Goal: Check status: Check status

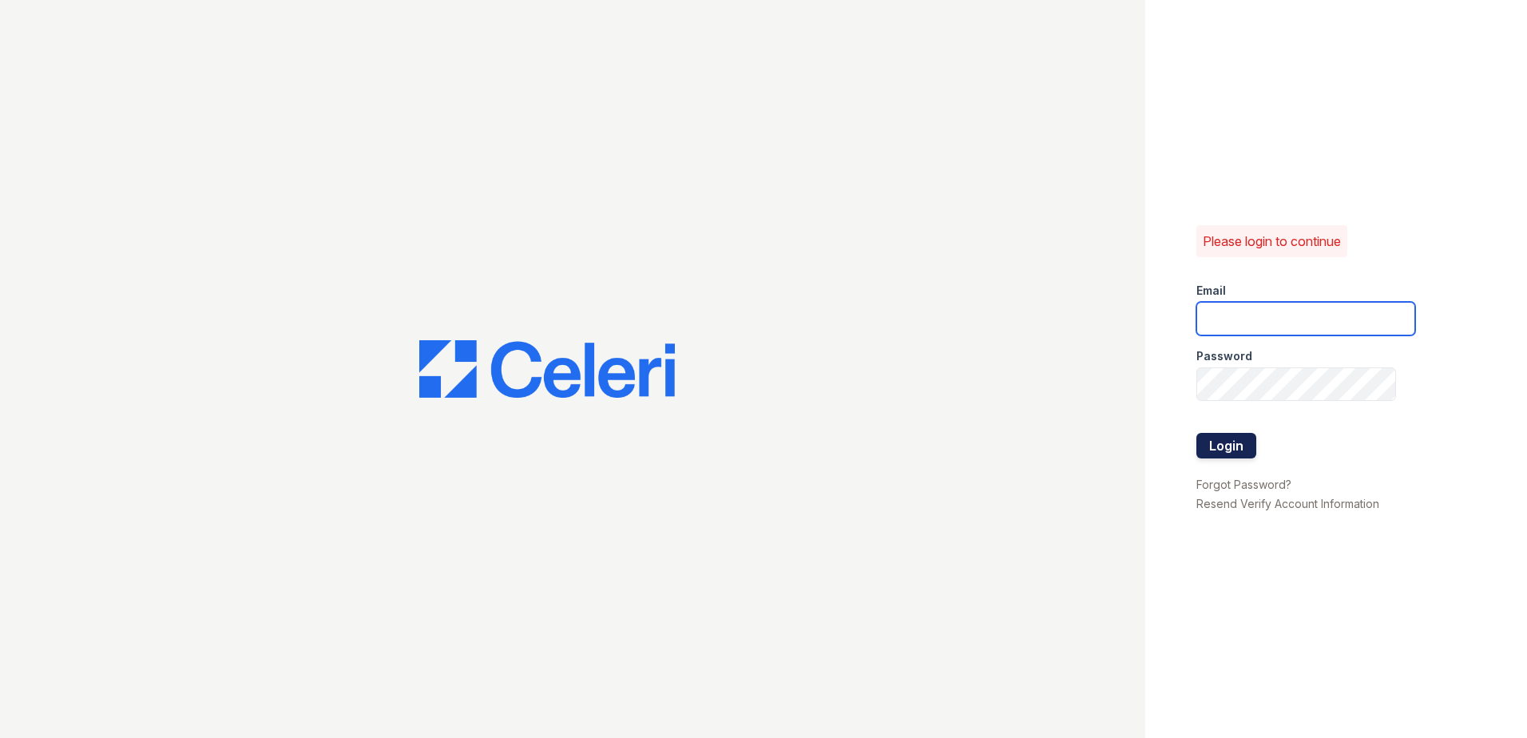
type input "tmarshall@trinity-pm.com"
click at [1210, 448] on button "Login" at bounding box center [1227, 446] width 60 height 26
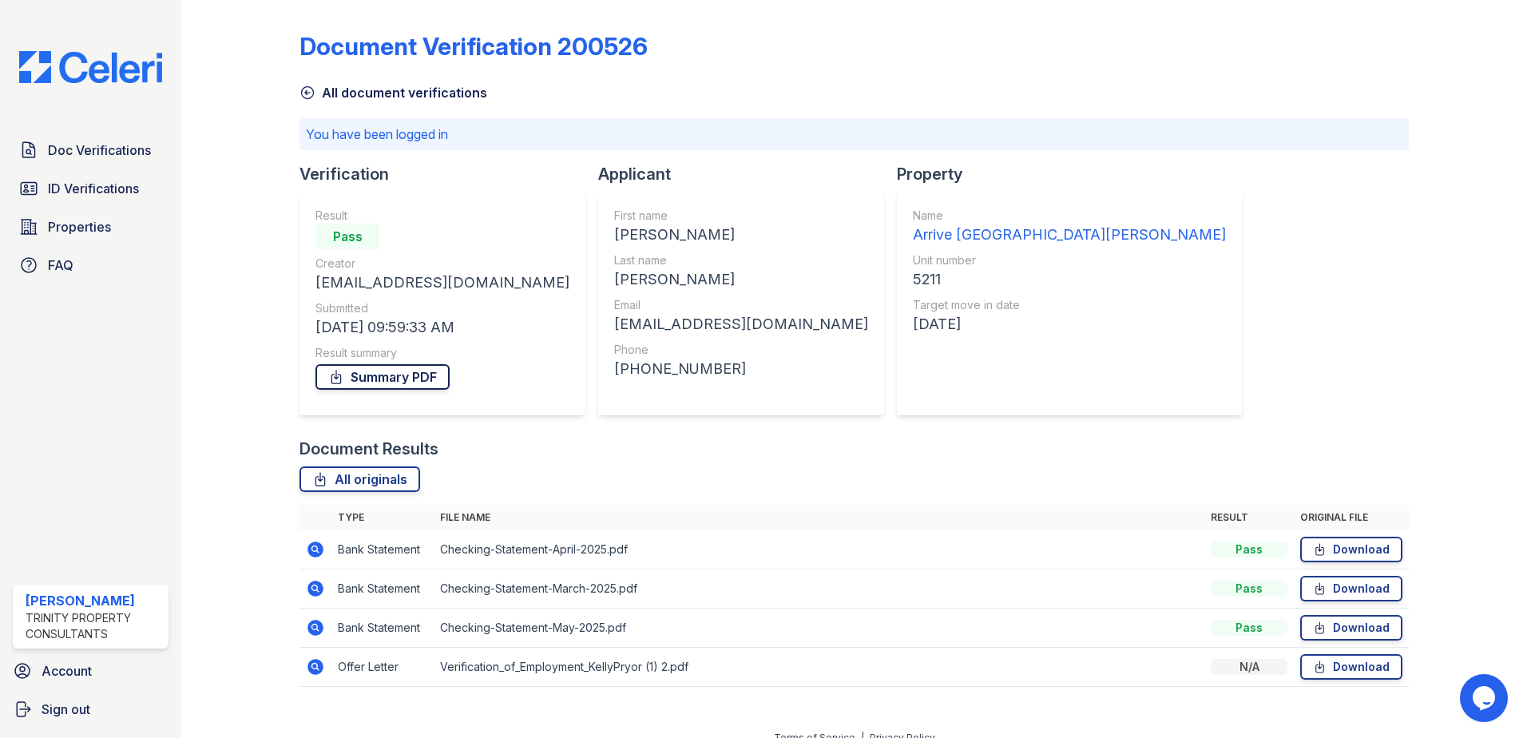
click at [400, 378] on link "Summary PDF" at bounding box center [383, 377] width 134 height 26
click at [351, 546] on td "Bank Statement" at bounding box center [383, 549] width 102 height 39
click at [309, 552] on icon at bounding box center [316, 550] width 16 height 16
click at [320, 586] on icon at bounding box center [316, 589] width 16 height 16
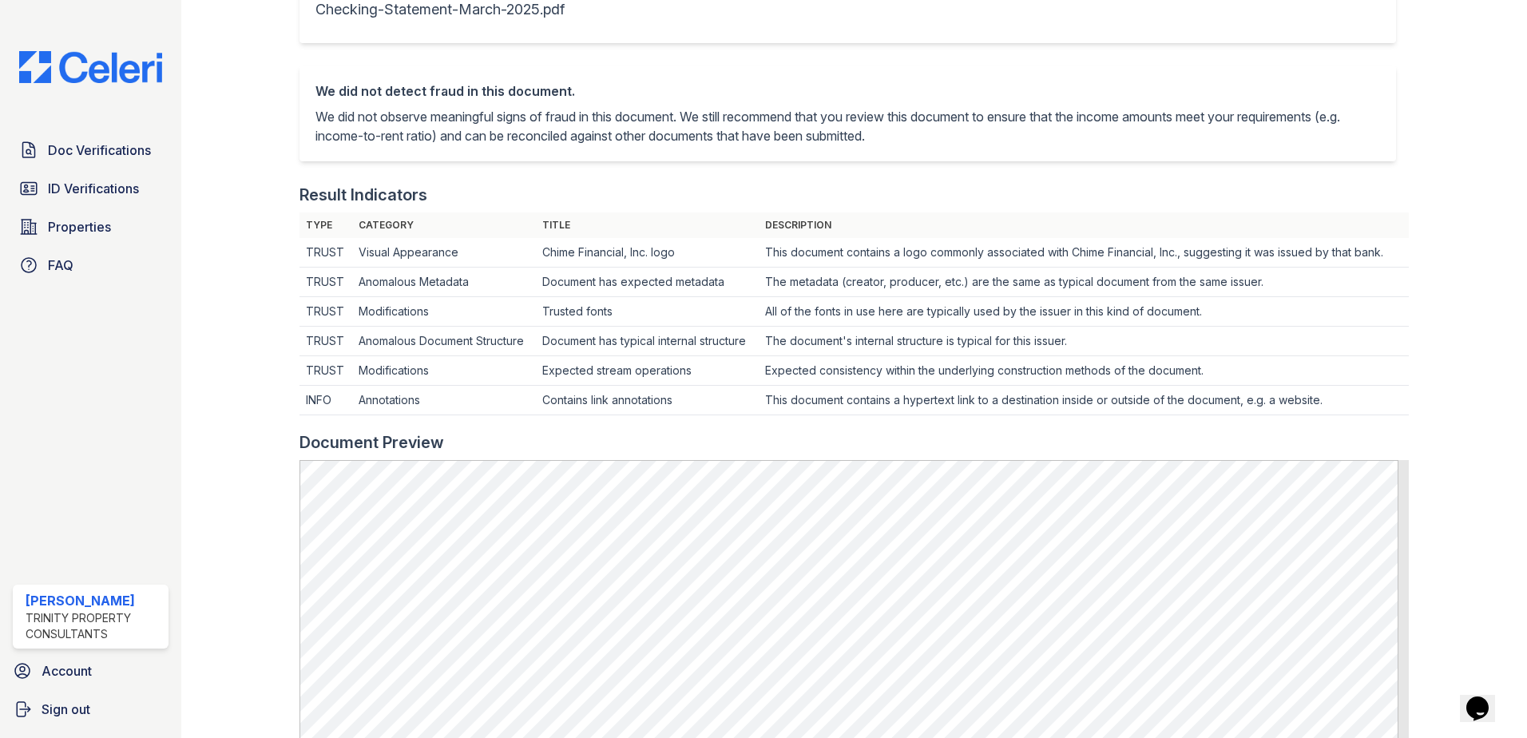
scroll to position [479, 0]
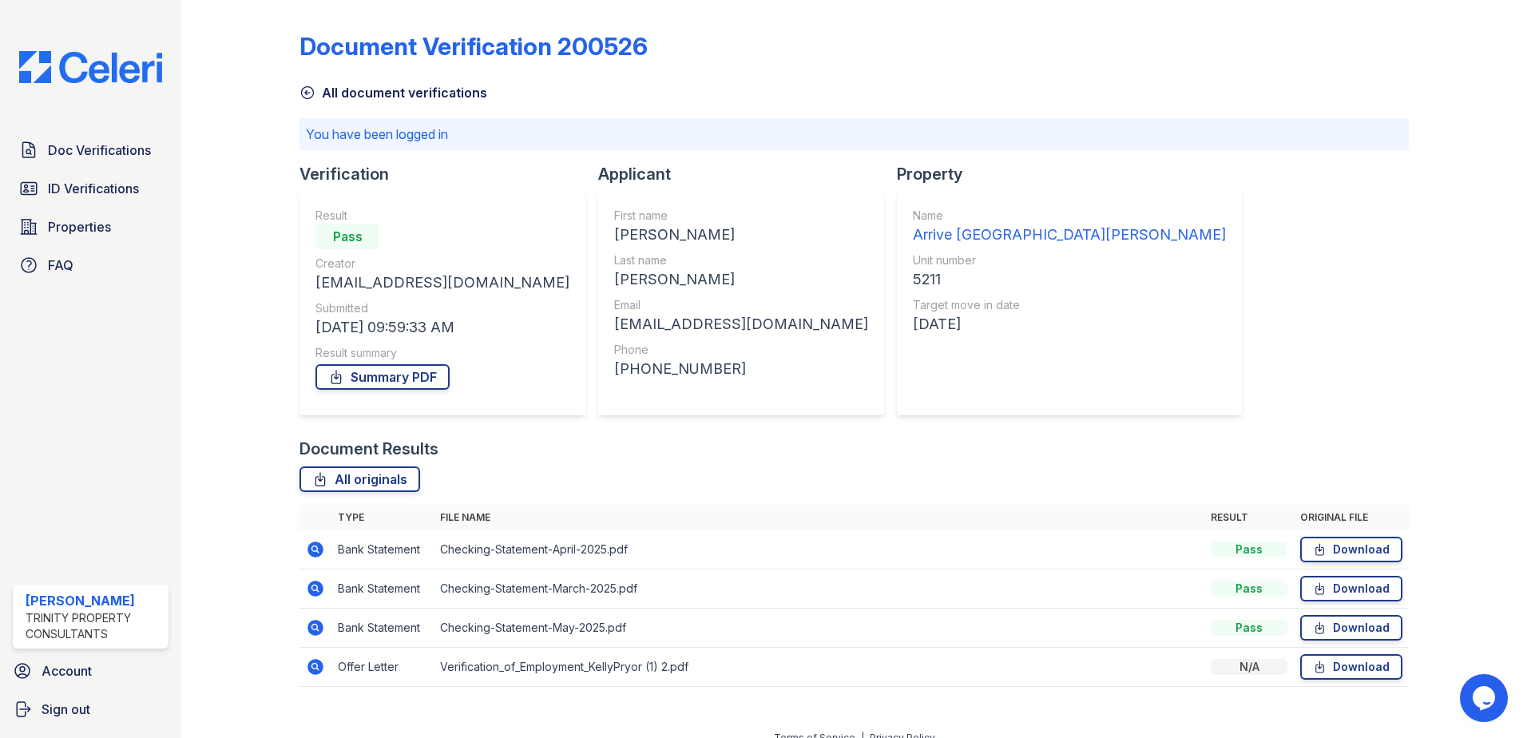
drag, startPoint x: 315, startPoint y: 663, endPoint x: 299, endPoint y: 669, distance: 16.9
click at [300, 669] on td at bounding box center [316, 667] width 32 height 39
click at [318, 669] on icon at bounding box center [316, 667] width 16 height 16
drag, startPoint x: 463, startPoint y: 618, endPoint x: 449, endPoint y: 615, distance: 14.6
drag, startPoint x: 449, startPoint y: 615, endPoint x: 1129, endPoint y: 419, distance: 707.7
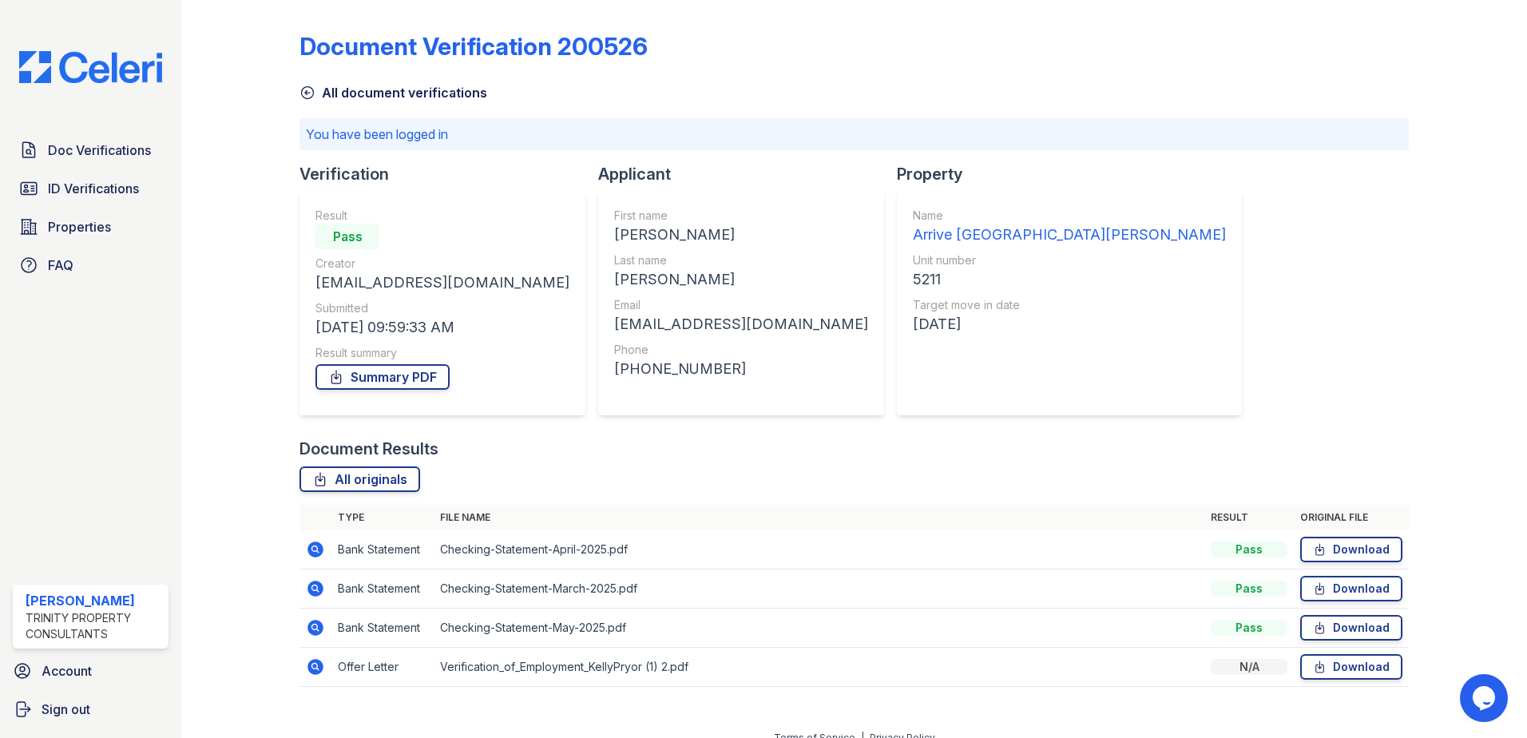
click at [1132, 430] on div "Document Verification 200526 All document verifications You have been logged in…" at bounding box center [855, 354] width 1110 height 697
